Goal: Contribute content

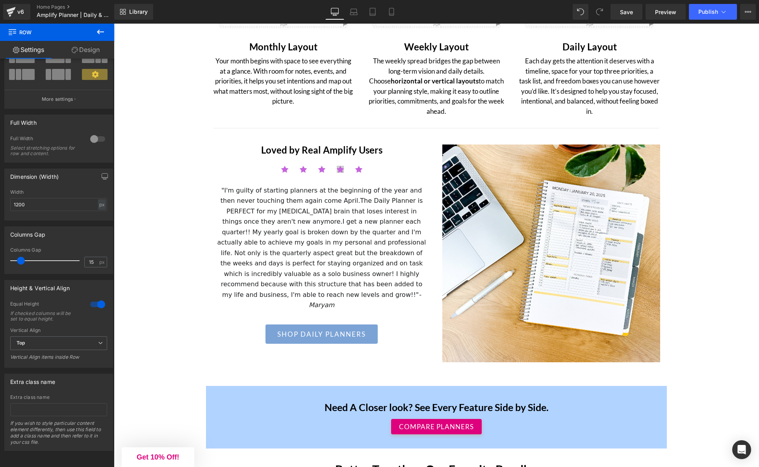
scroll to position [1297, 0]
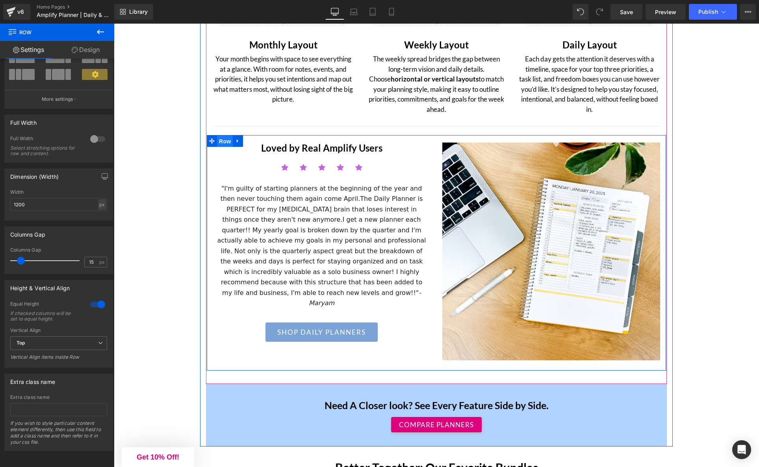
click at [223, 141] on span "Row" at bounding box center [225, 142] width 16 height 12
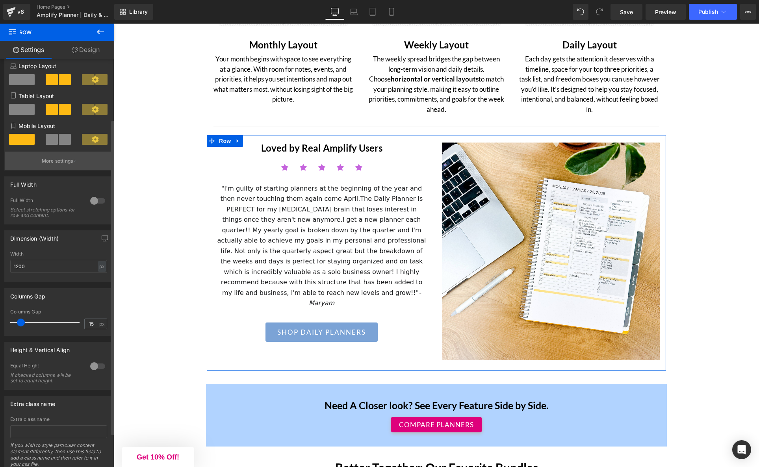
scroll to position [123, 0]
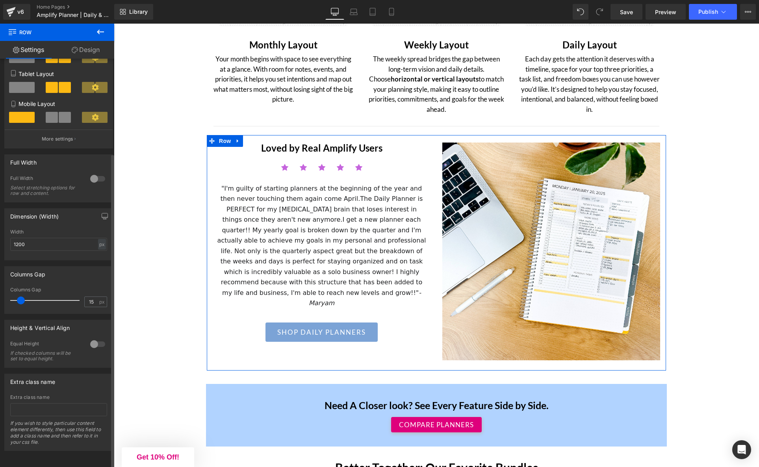
click at [95, 338] on div at bounding box center [97, 344] width 19 height 13
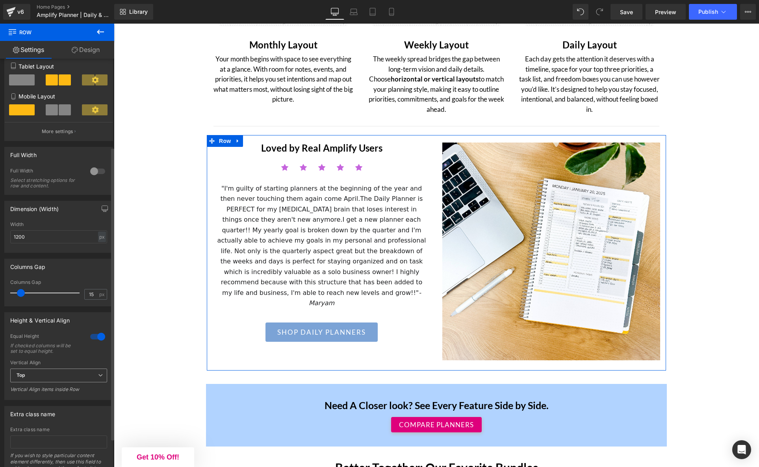
click at [71, 378] on span "Top" at bounding box center [58, 376] width 97 height 14
click at [59, 401] on li "Middle" at bounding box center [57, 402] width 94 height 12
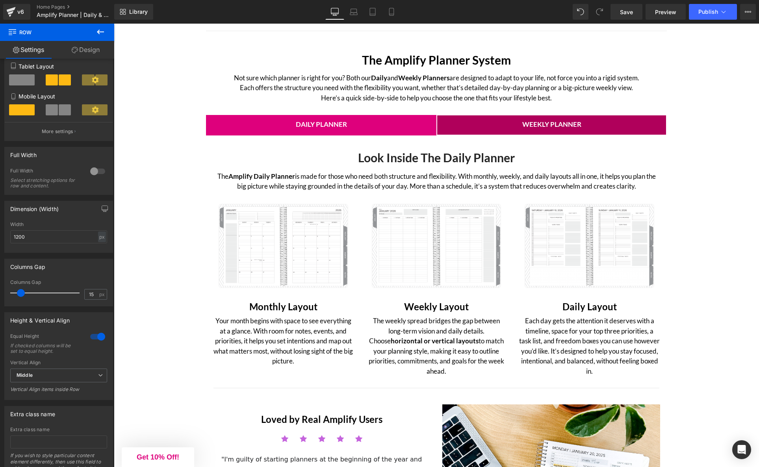
scroll to position [1003, 0]
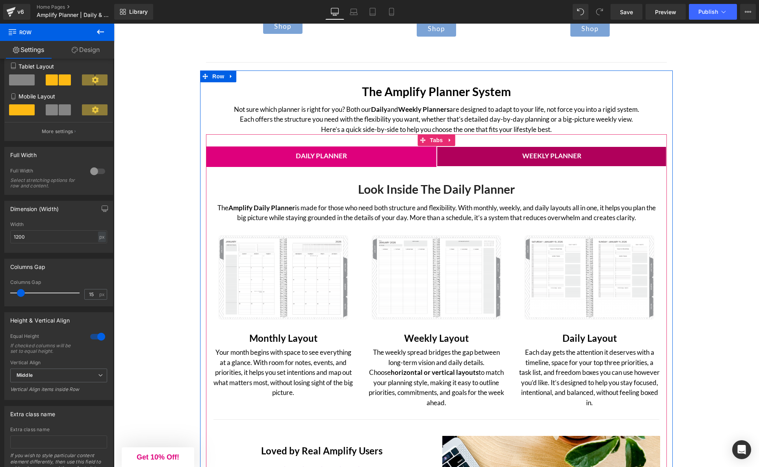
click at [445, 163] on span "Weekly Planner Text Block" at bounding box center [551, 157] width 229 height 20
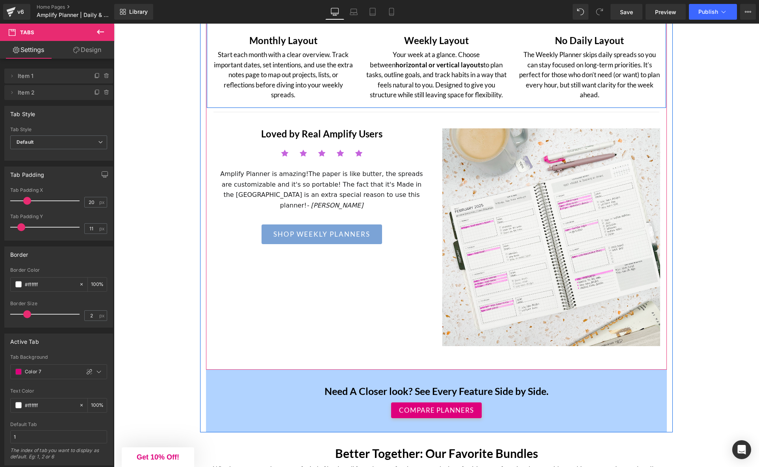
scroll to position [1331, 0]
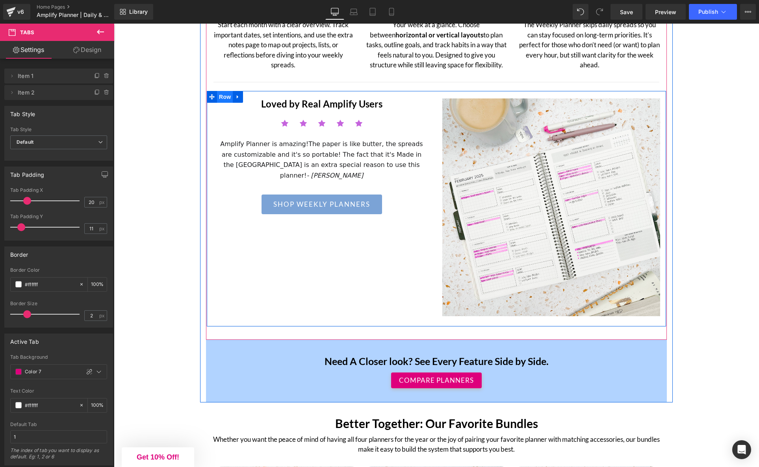
click at [224, 97] on span "Row" at bounding box center [225, 97] width 16 height 12
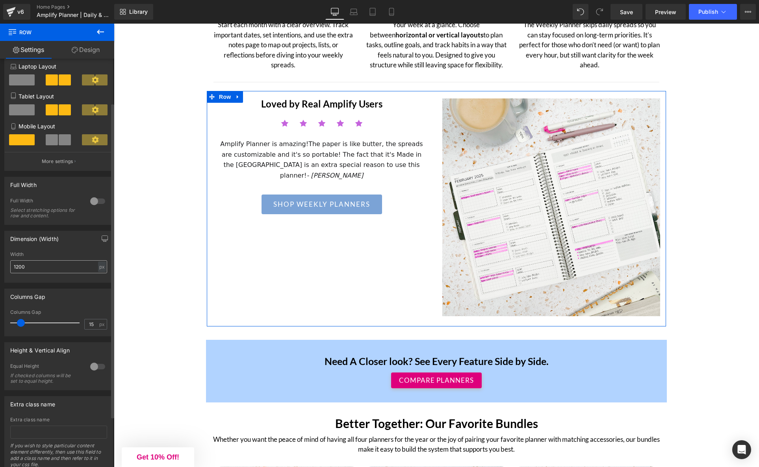
scroll to position [119, 0]
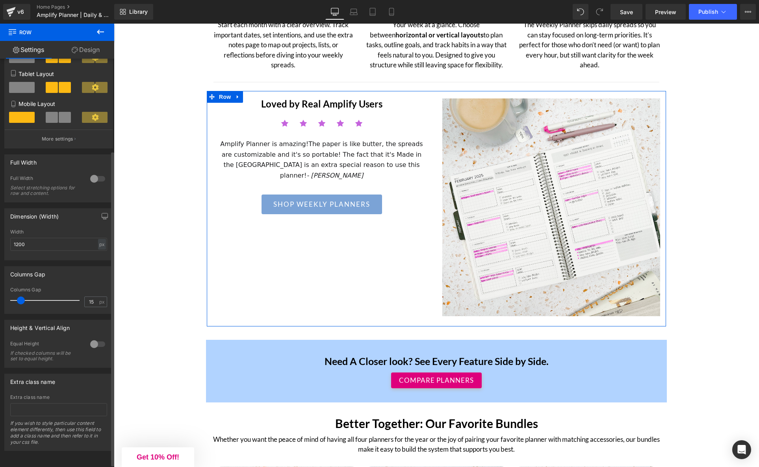
click at [91, 339] on div at bounding box center [97, 344] width 19 height 13
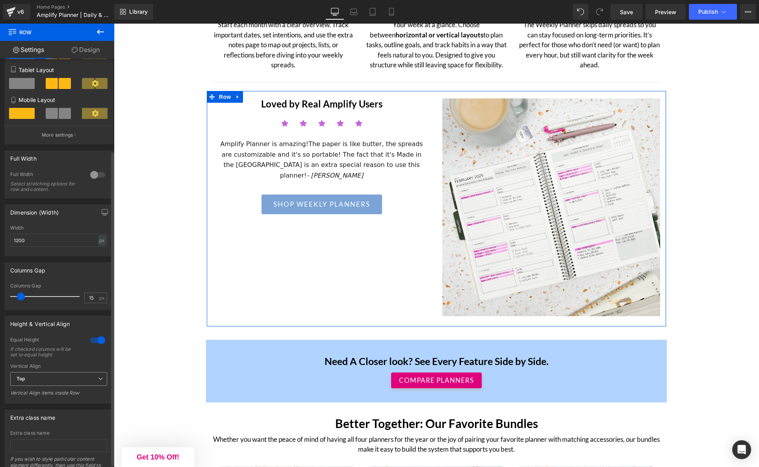
click at [24, 379] on b "Top" at bounding box center [21, 379] width 9 height 6
click at [41, 409] on li "Middle" at bounding box center [57, 405] width 94 height 12
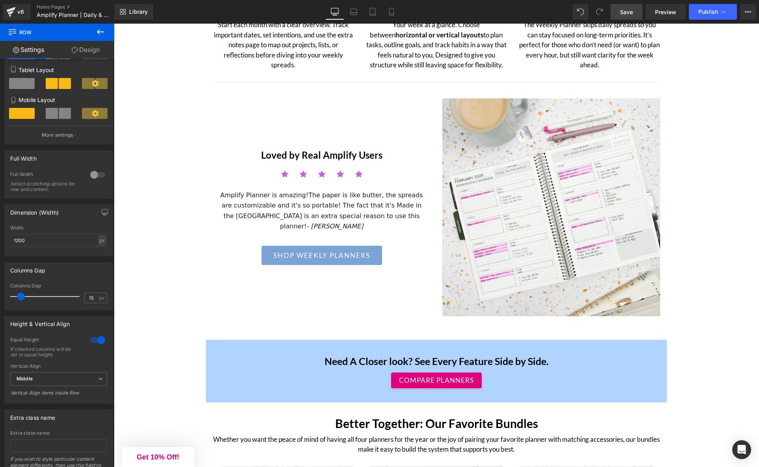
click at [632, 15] on span "Save" at bounding box center [626, 12] width 13 height 8
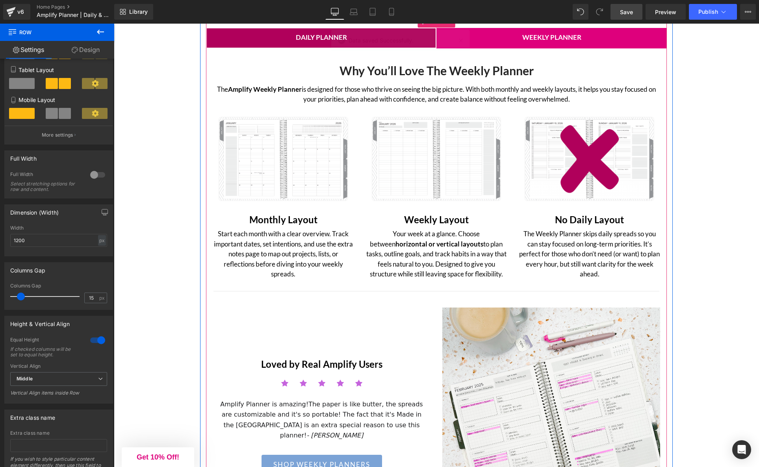
scroll to position [1104, 0]
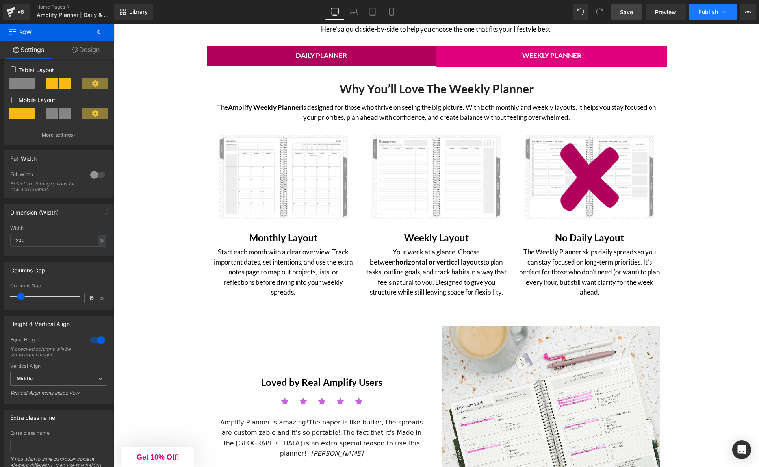
click at [707, 11] on span "Publish" at bounding box center [709, 12] width 20 height 6
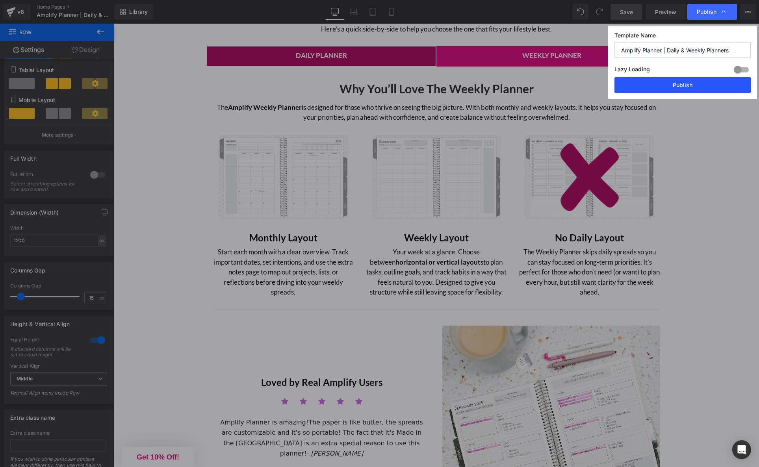
click at [678, 86] on button "Publish" at bounding box center [683, 85] width 136 height 16
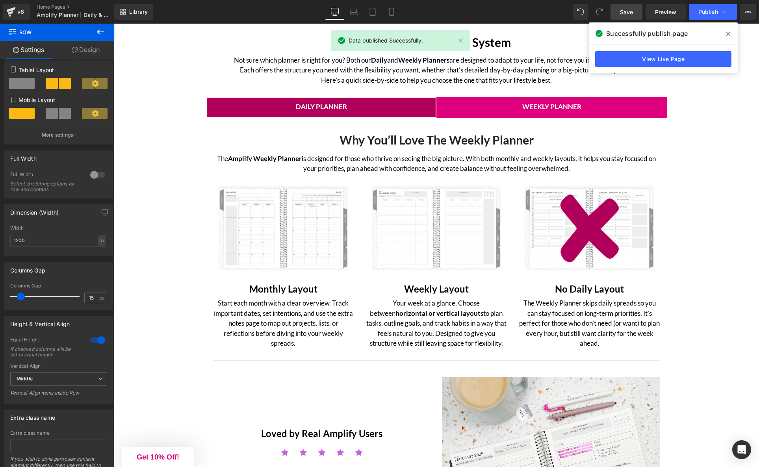
scroll to position [1034, 0]
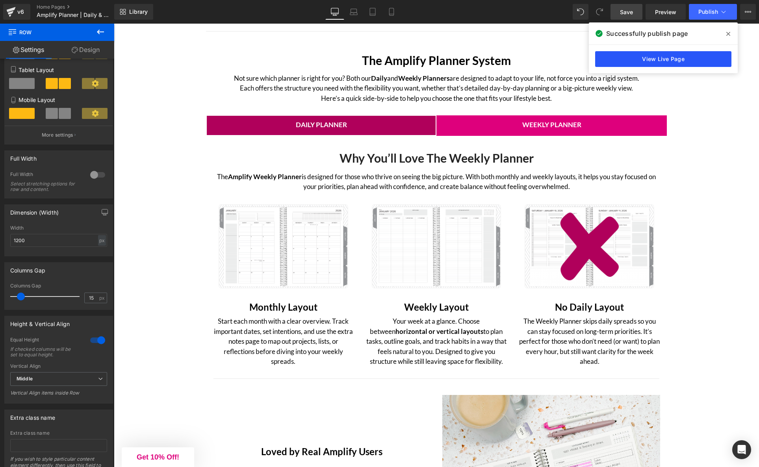
click at [647, 61] on link "View Live Page" at bounding box center [663, 59] width 136 height 16
